Goal: Task Accomplishment & Management: Use online tool/utility

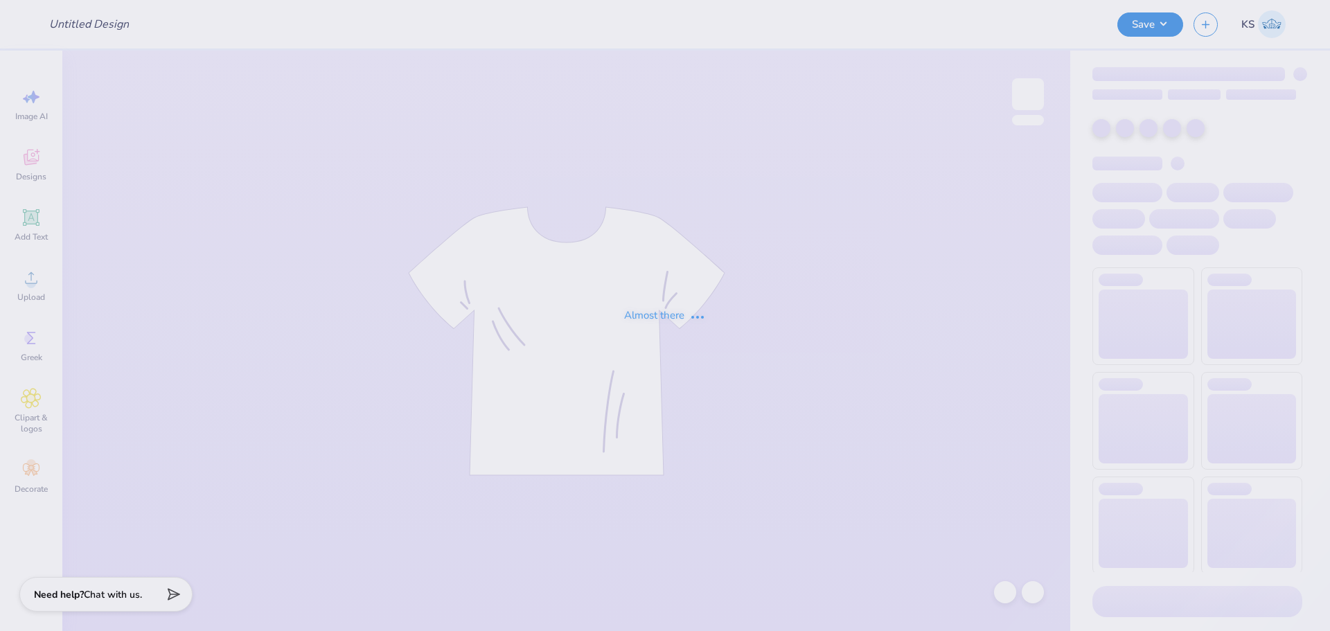
type input "FPS239590"
type input "FPS239610"
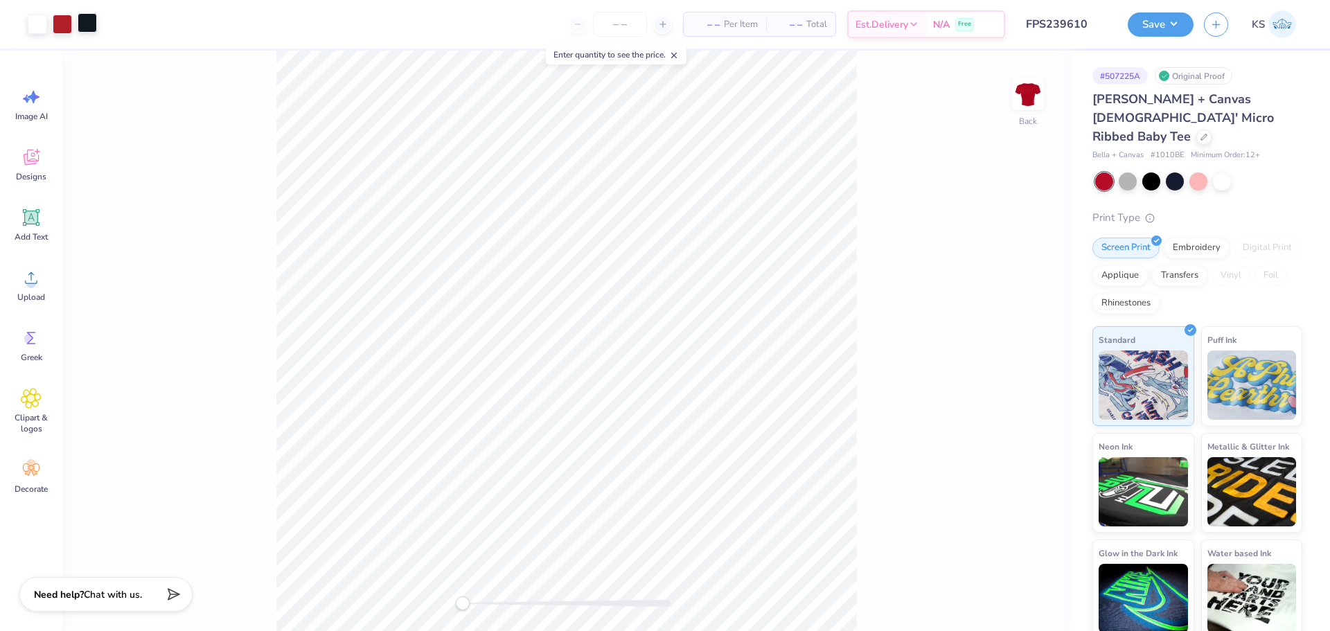
click at [82, 24] on div at bounding box center [87, 22] width 19 height 19
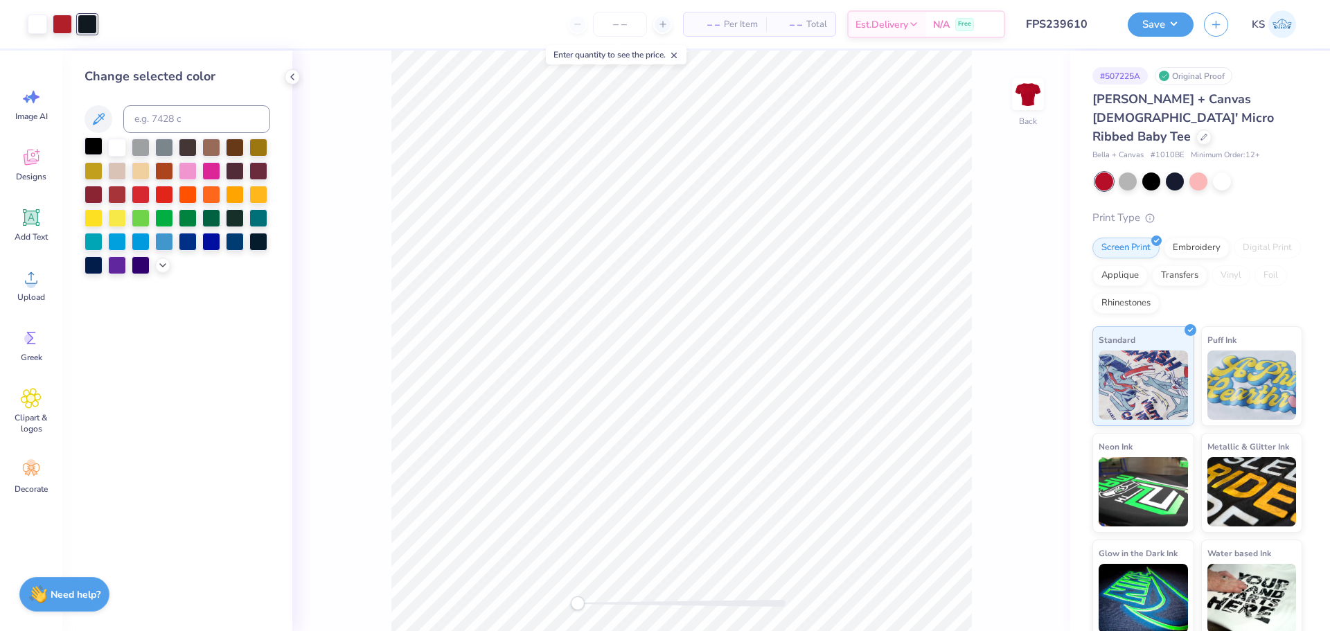
click at [92, 142] on div at bounding box center [94, 146] width 18 height 18
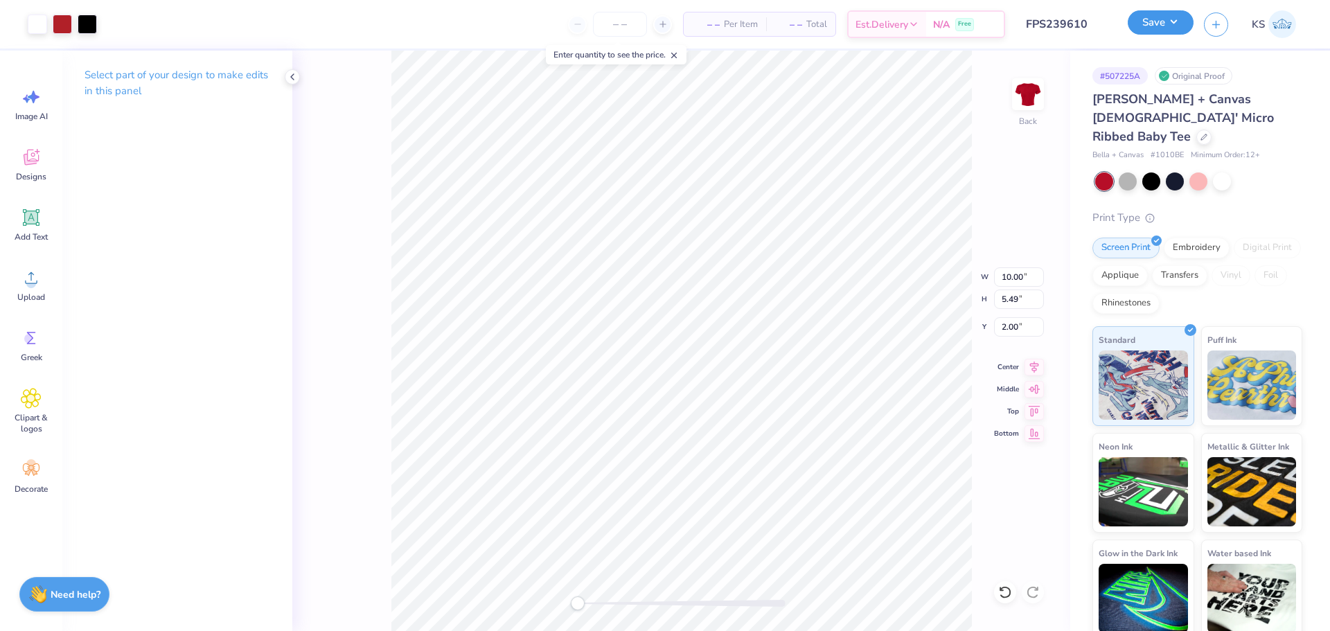
click at [1177, 22] on button "Save" at bounding box center [1161, 22] width 66 height 24
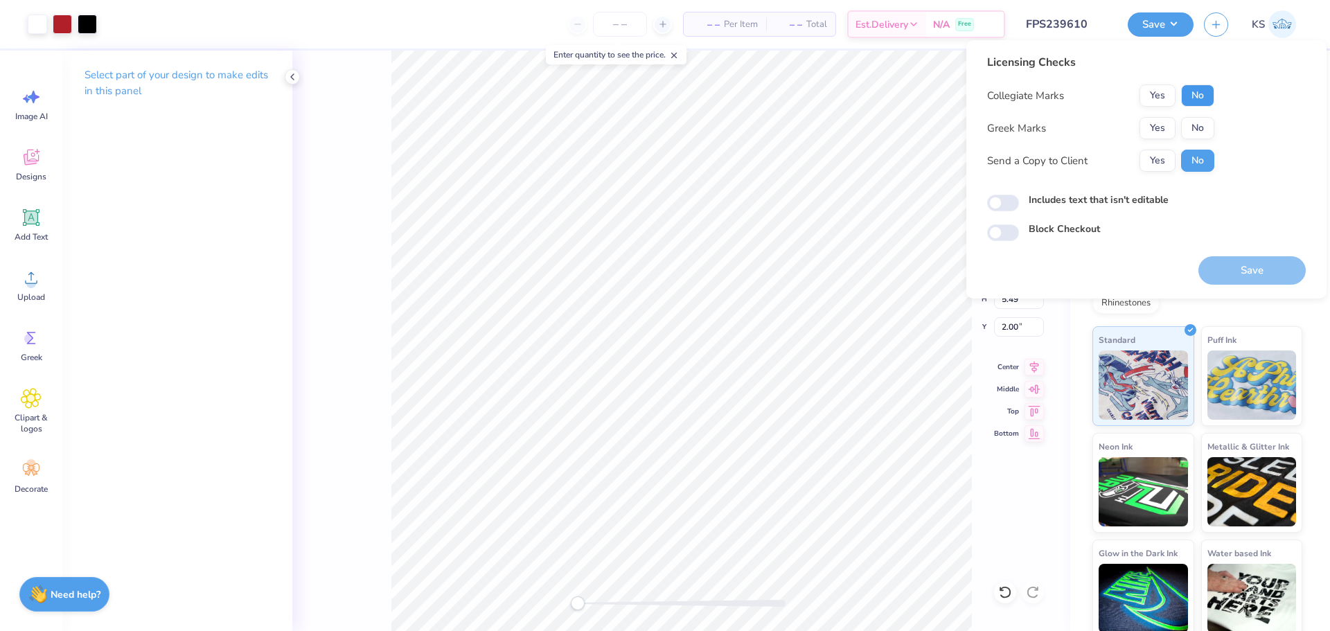
click at [1196, 85] on button "No" at bounding box center [1197, 96] width 33 height 22
click at [1189, 127] on button "No" at bounding box center [1197, 128] width 33 height 22
click at [1234, 270] on button "Save" at bounding box center [1251, 270] width 107 height 28
